Goal: Information Seeking & Learning: Learn about a topic

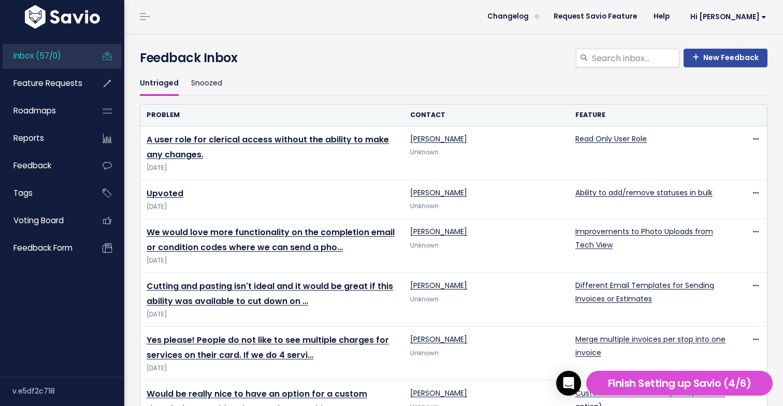
click at [358, 78] on ul "Untriaged Snoozed" at bounding box center [453, 83] width 627 height 24
click at [411, 62] on h4 "Feedback Inbox" at bounding box center [453, 58] width 627 height 19
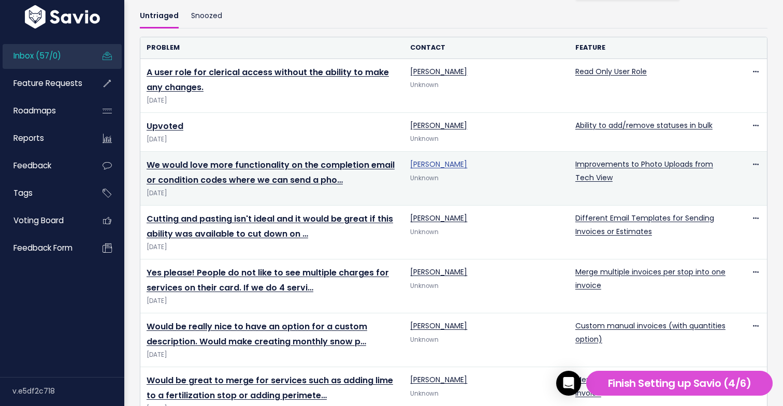
scroll to position [87, 0]
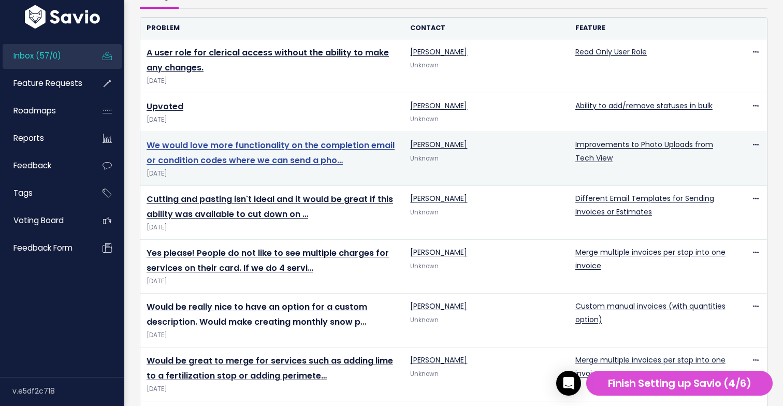
click at [325, 161] on link "We would love more functionality on the completion email or condition codes whe…" at bounding box center [270, 152] width 248 height 27
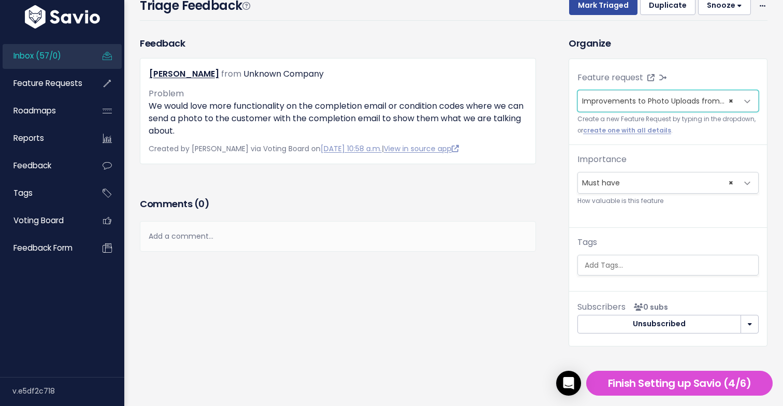
scroll to position [34, 0]
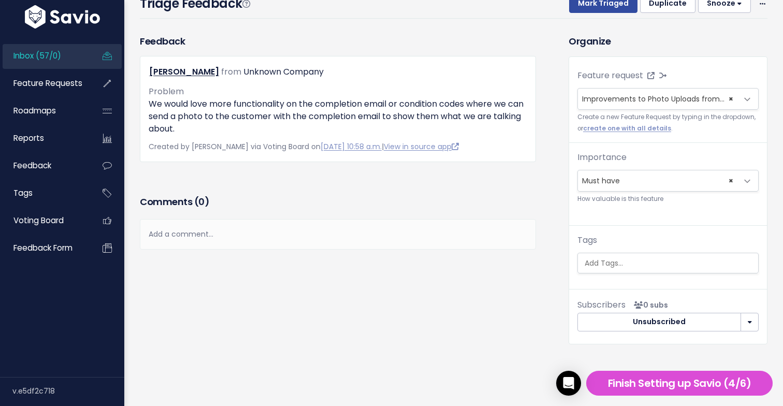
drag, startPoint x: 577, startPoint y: 156, endPoint x: 632, endPoint y: 158, distance: 55.4
click at [632, 158] on div "Importance --------- Nice to have Must have × Must have How valuable is this fe…" at bounding box center [667, 177] width 181 height 53
click at [394, 158] on div "Jenny Chapman from Unknown Company Problem" at bounding box center [338, 109] width 396 height 106
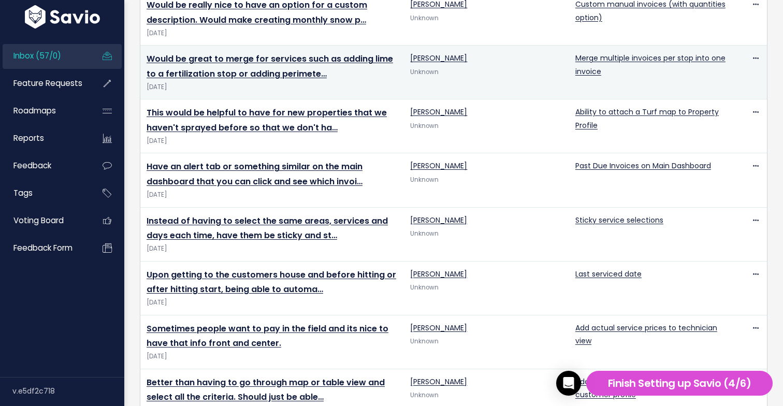
scroll to position [391, 0]
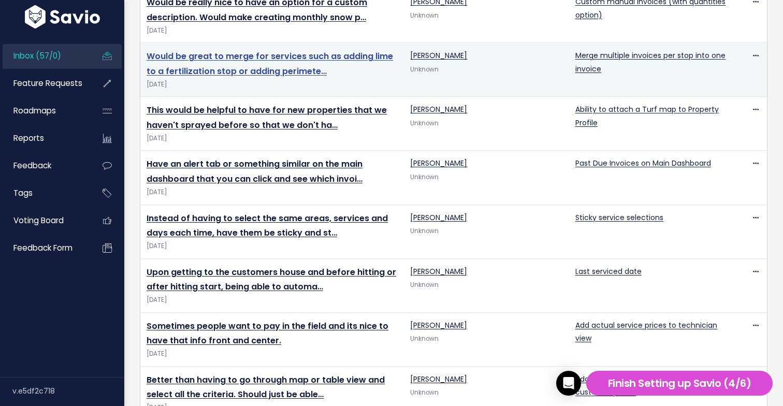
click at [307, 73] on link "Would be great to merge for services such as adding lime to a fertilization sto…" at bounding box center [269, 63] width 246 height 27
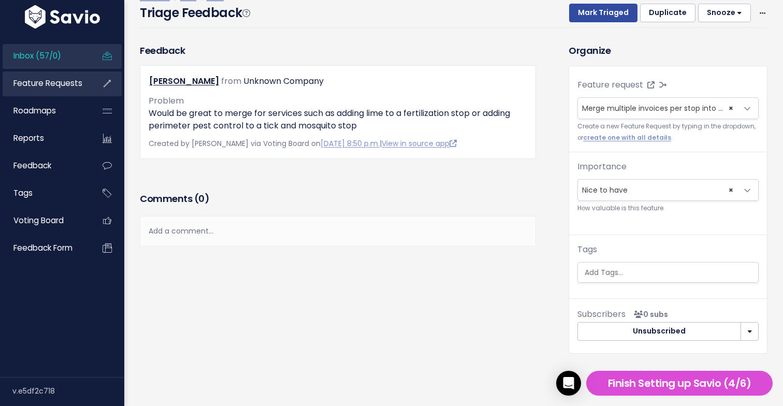
click at [40, 88] on span "Feature Requests" at bounding box center [47, 83] width 69 height 11
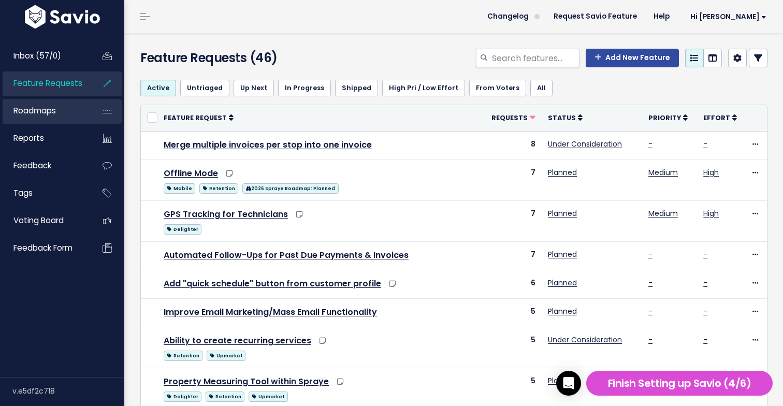
scroll to position [1, 0]
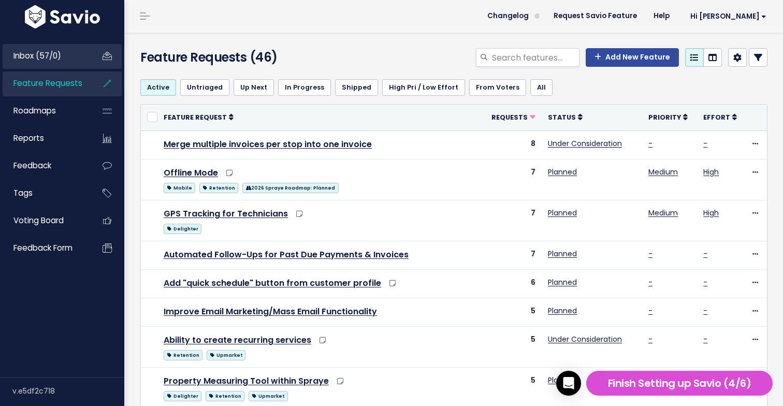
click at [63, 54] on link "Inbox (57/0)" at bounding box center [44, 56] width 83 height 24
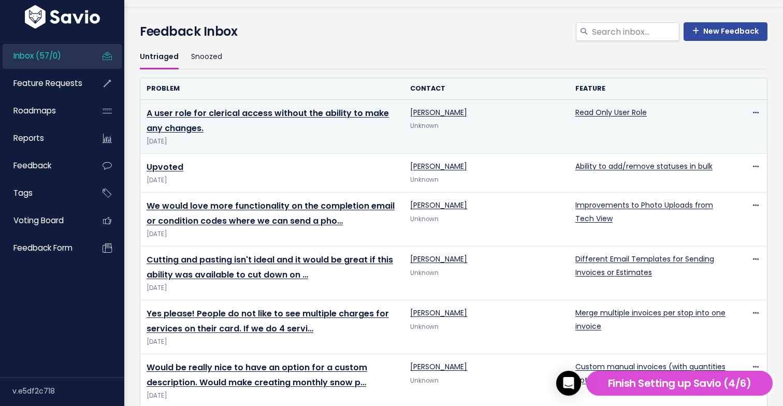
scroll to position [32, 0]
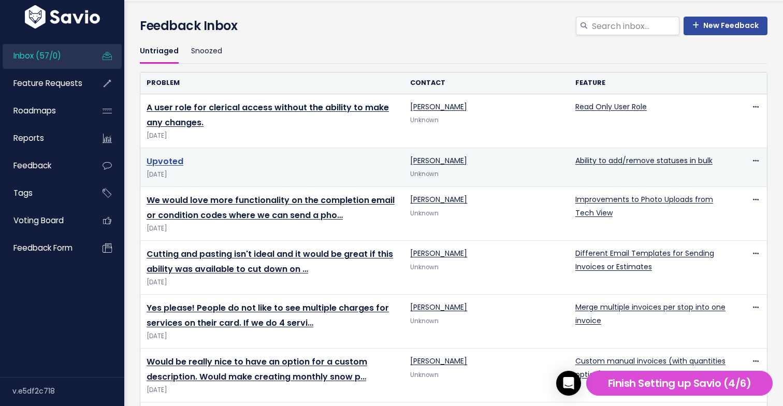
click at [171, 160] on link "Upvoted" at bounding box center [164, 161] width 37 height 12
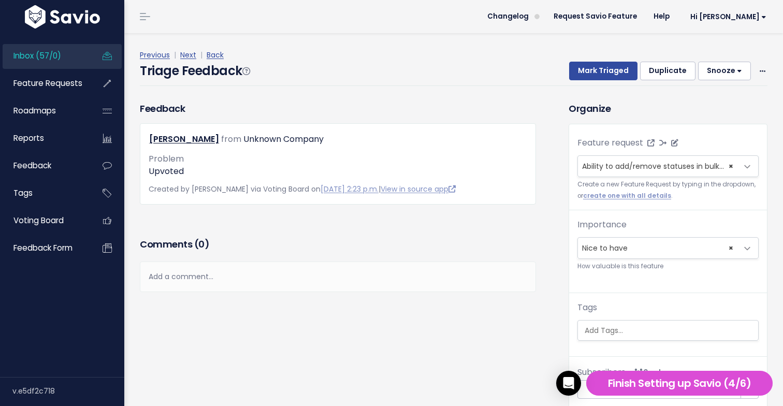
click at [746, 167] on span at bounding box center [747, 166] width 21 height 21
click at [366, 283] on div "Add a comment..." at bounding box center [338, 276] width 396 height 31
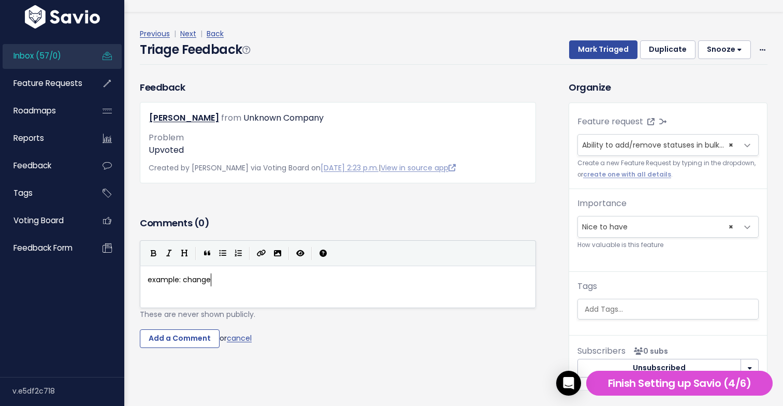
scroll to position [4, 64]
type textarea "example: change property or customer statuses in bulk"
click at [276, 284] on span "example: change property or customer statuses in bulk" at bounding box center [248, 279] width 201 height 10
click at [354, 282] on pre "example: change property or customer statuses in bulk" at bounding box center [337, 279] width 385 height 13
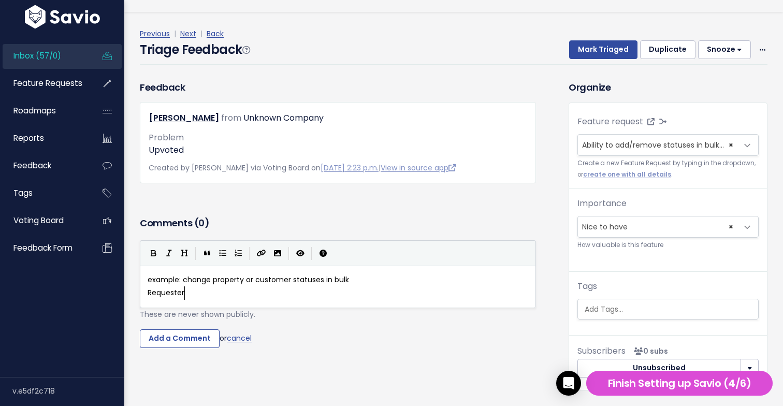
type textarea "RequesterK"
type textarea ": Kristin Ford - Little Davis Lawn Care"
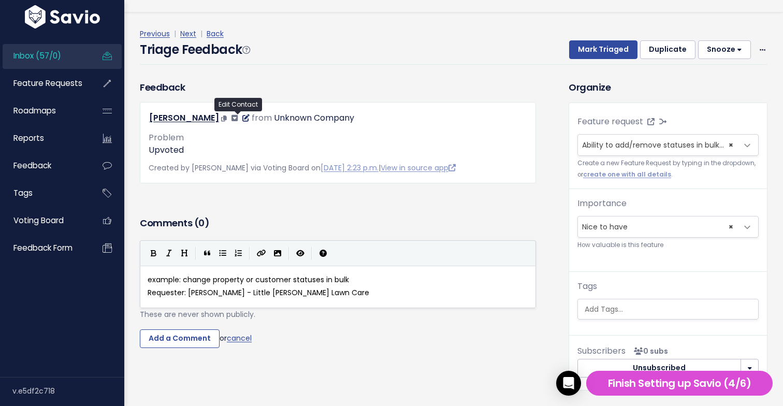
click at [242, 117] on icon at bounding box center [245, 117] width 7 height 7
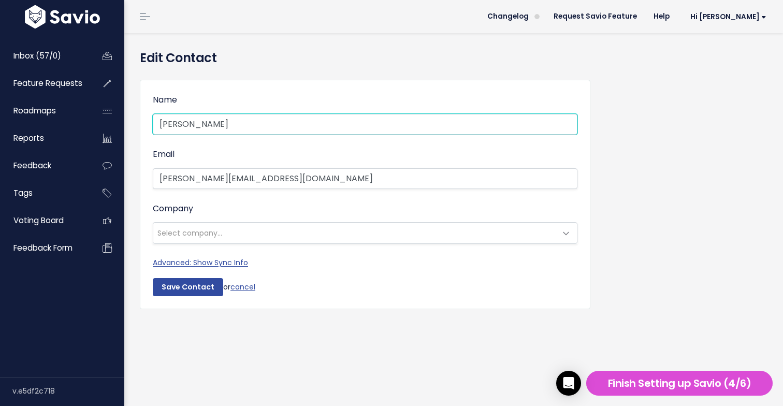
click at [246, 125] on input "[PERSON_NAME]" at bounding box center [365, 124] width 424 height 21
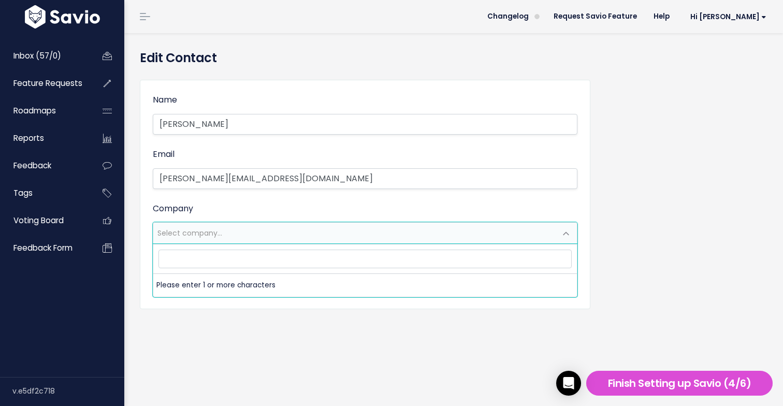
click at [251, 226] on span "Select company..." at bounding box center [354, 233] width 403 height 21
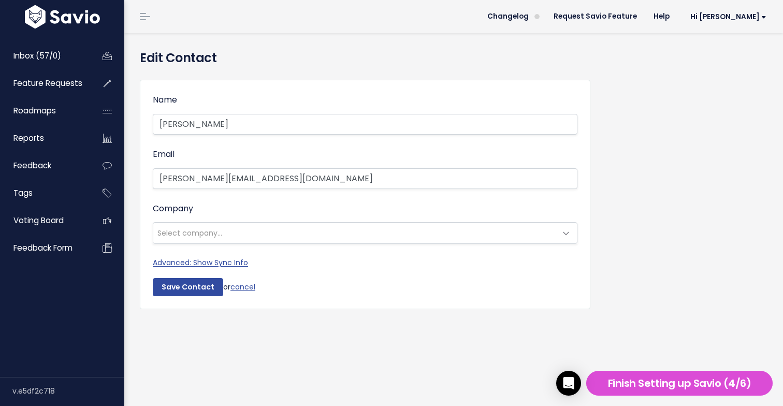
click at [254, 211] on div "Company --------- Select company..." at bounding box center [365, 222] width 424 height 43
click at [234, 67] on h4 "Edit Contact" at bounding box center [453, 58] width 627 height 19
click at [218, 101] on div "Name Callie McCuan" at bounding box center [365, 114] width 424 height 42
click at [222, 98] on div "Name Callie McCuan" at bounding box center [365, 114] width 424 height 42
click at [233, 77] on div "Name Callie McCuan Email callie@spraye.io Company --------- Select company... S…" at bounding box center [365, 194] width 450 height 246
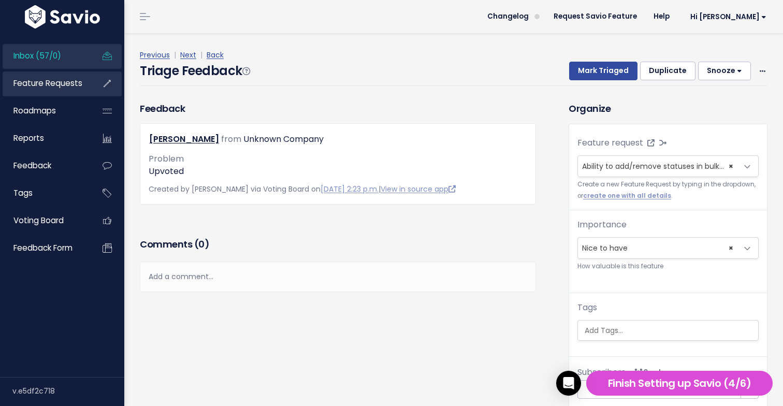
click at [67, 85] on span "Feature Requests" at bounding box center [47, 83] width 69 height 11
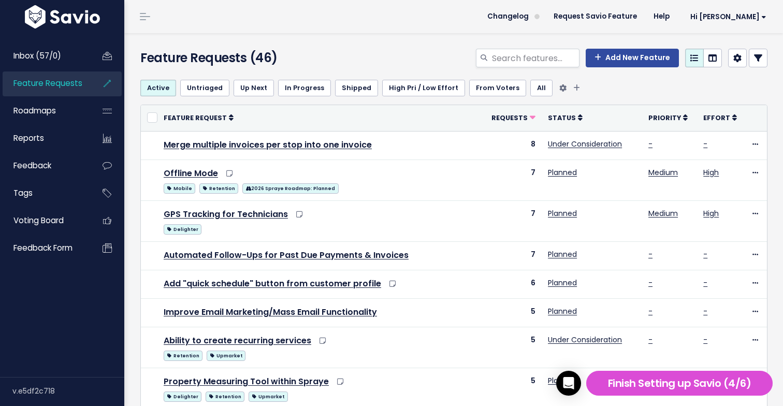
click at [609, 90] on ul "Active Untriaged Up Next In Progress Shipped High Pri / Low Effort From Voters …" at bounding box center [453, 88] width 627 height 17
click at [646, 57] on link "Add New Feature" at bounding box center [631, 58] width 93 height 19
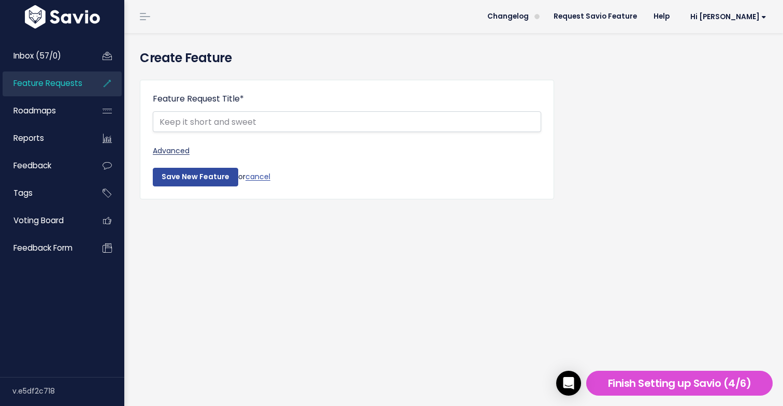
click at [178, 145] on link "Advanced" at bounding box center [347, 150] width 388 height 13
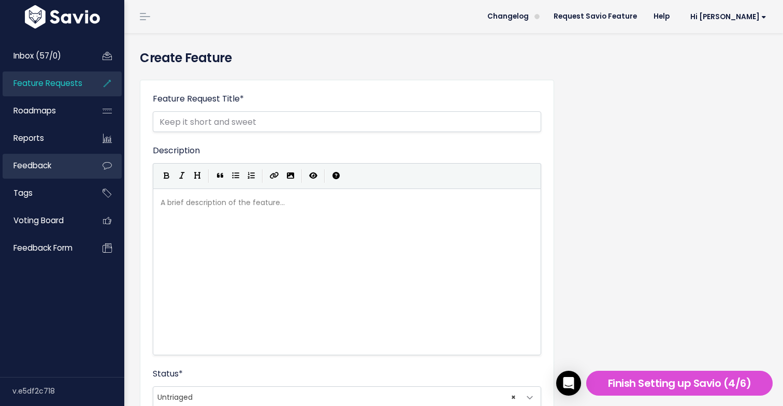
click at [63, 171] on link "Feedback" at bounding box center [44, 166] width 83 height 24
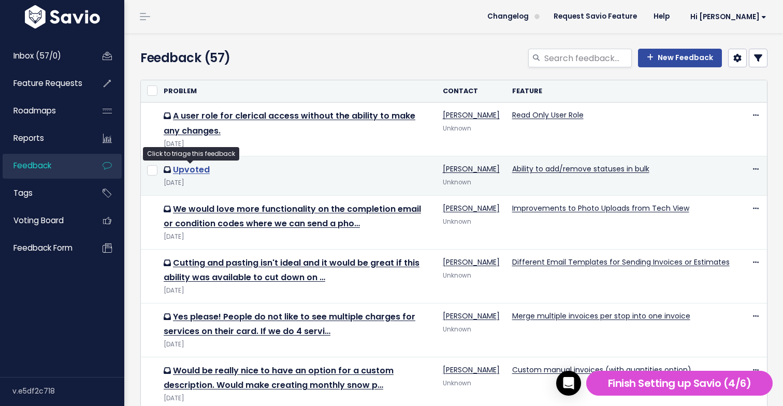
click at [204, 170] on link "Upvoted" at bounding box center [191, 170] width 37 height 12
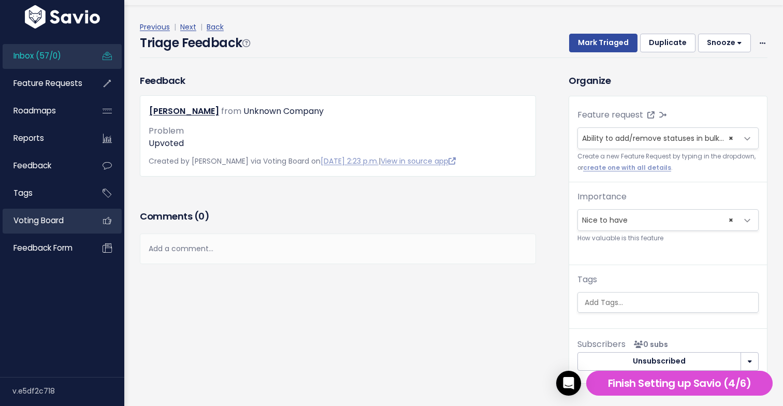
click at [60, 215] on link "Voting Board" at bounding box center [44, 221] width 83 height 24
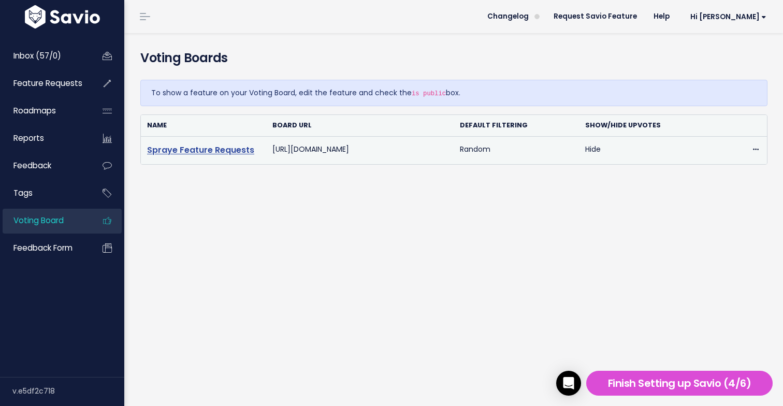
click at [212, 150] on link "Spraye Feature Requests" at bounding box center [200, 150] width 107 height 12
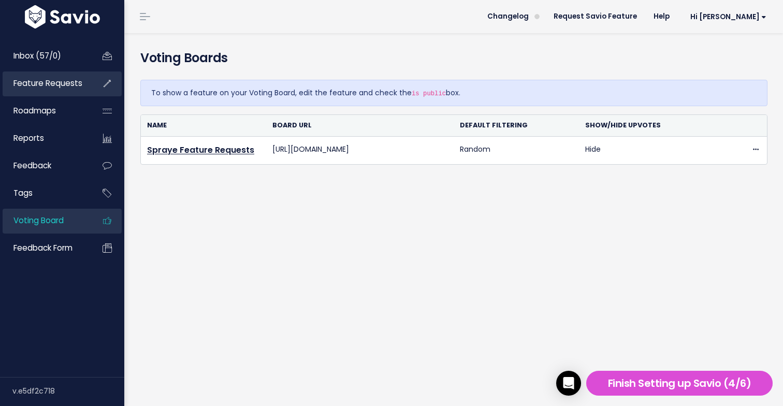
click at [51, 86] on span "Feature Requests" at bounding box center [47, 83] width 69 height 11
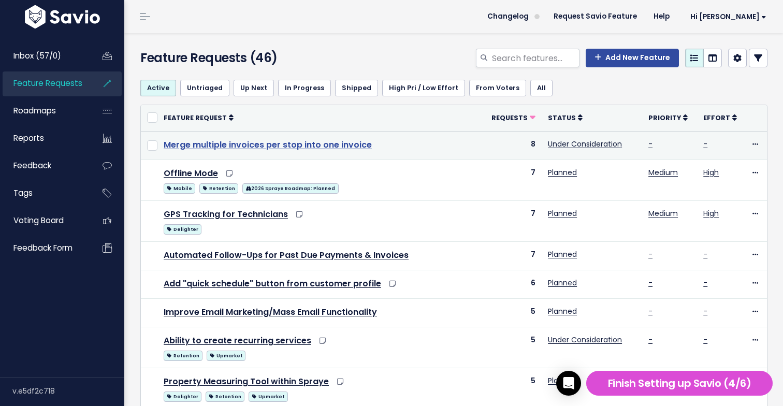
click at [324, 147] on link "Merge multiple invoices per stop into one invoice" at bounding box center [268, 145] width 208 height 12
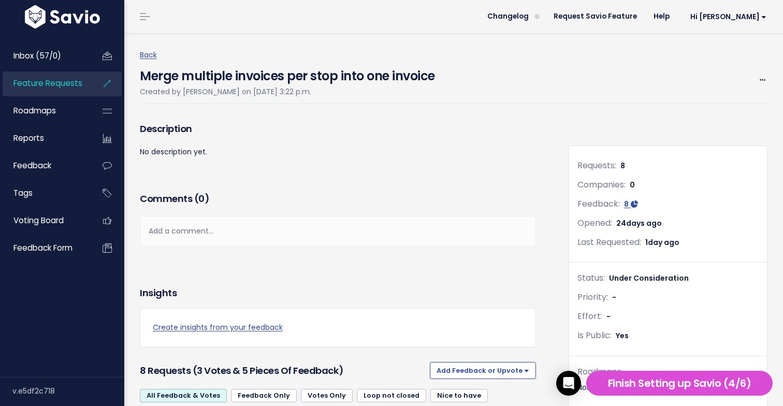
click at [270, 76] on h4 "Merge multiple invoices per stop into one invoice" at bounding box center [287, 74] width 295 height 24
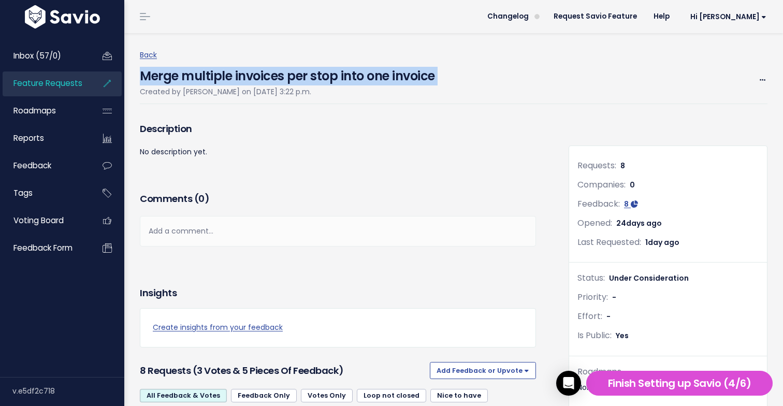
click at [270, 76] on h4 "Merge multiple invoices per stop into one invoice" at bounding box center [287, 74] width 295 height 24
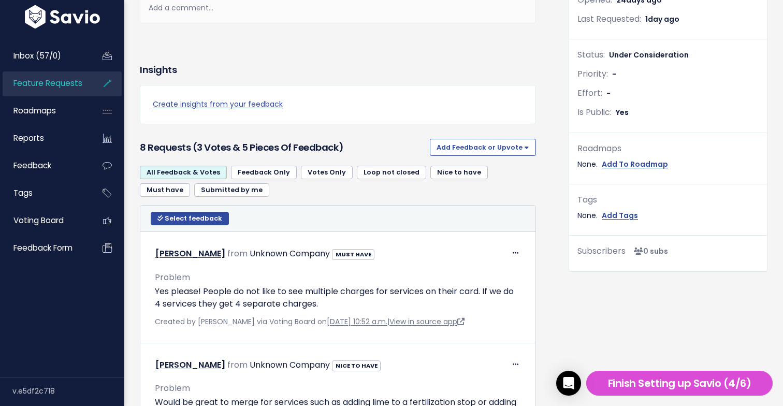
scroll to position [238, 0]
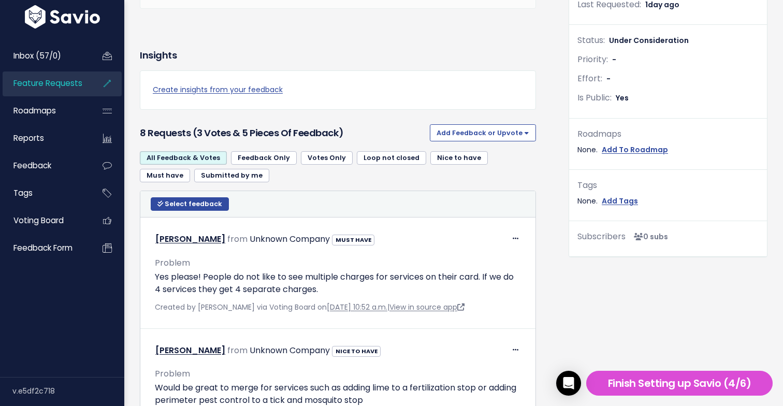
click at [410, 187] on div "All Feedback & Votes Feedback Only Votes Only Loop not closed Nice to have Must…" at bounding box center [338, 170] width 396 height 39
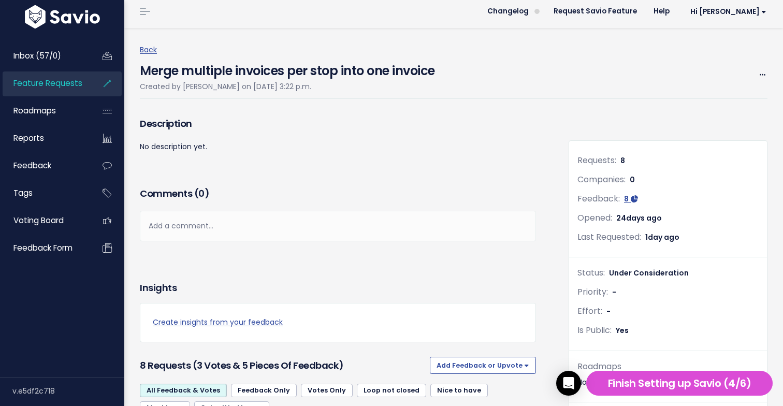
scroll to position [0, 0]
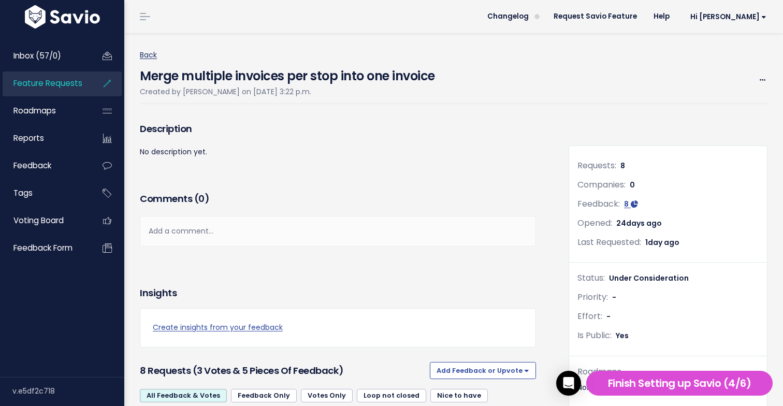
click at [143, 55] on link "Back" at bounding box center [148, 55] width 17 height 10
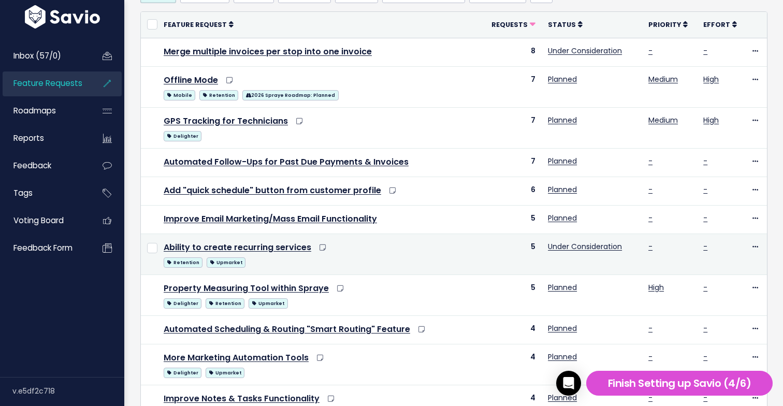
scroll to position [128, 0]
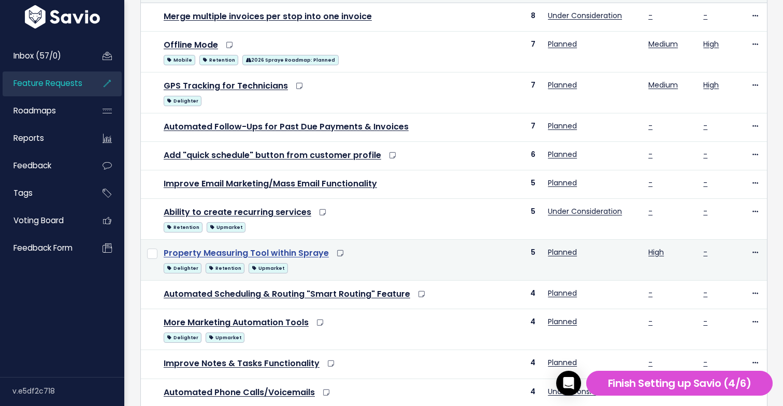
click at [254, 252] on link "Property Measuring Tool within Spraye" at bounding box center [246, 253] width 165 height 12
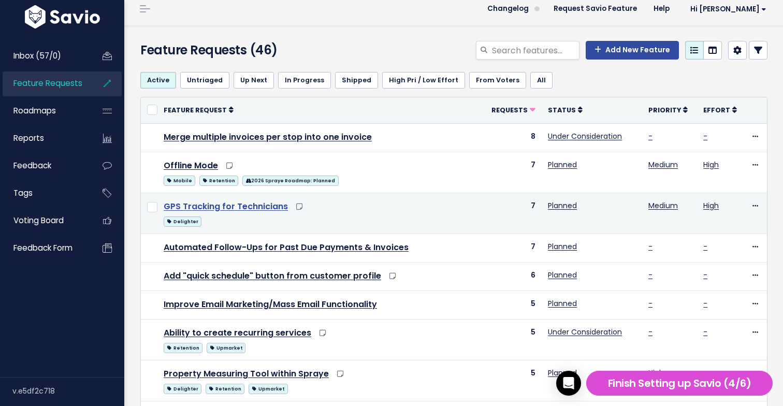
scroll to position [9, 0]
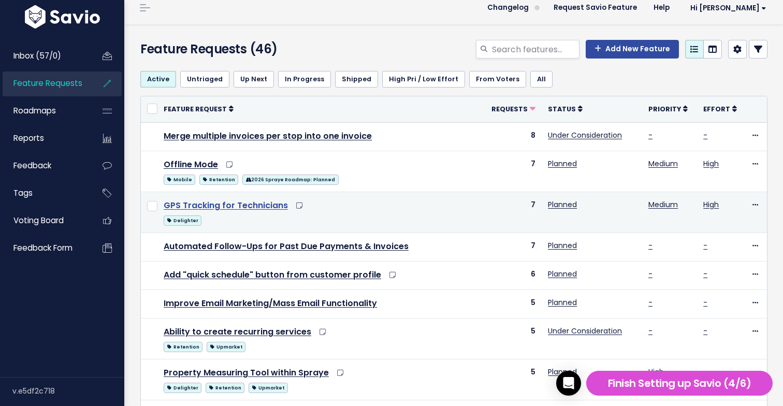
click at [217, 207] on link "GPS Tracking for Technicians" at bounding box center [226, 205] width 124 height 12
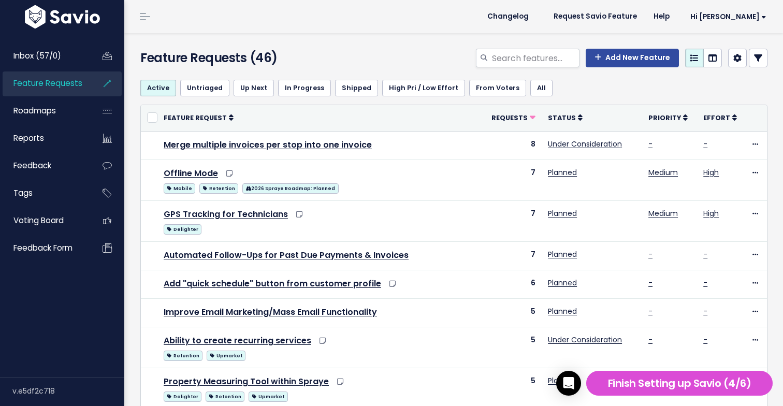
scroll to position [9, 0]
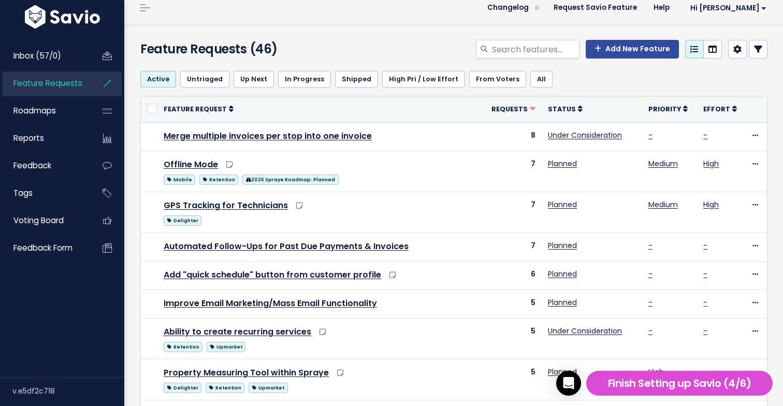
click at [355, 34] on div "Feature Requests (46) Add New Feature" at bounding box center [451, 43] width 655 height 38
click at [447, 37] on div "Feature Requests (46) Add New Feature" at bounding box center [451, 43] width 655 height 38
